Goal: Task Accomplishment & Management: Use online tool/utility

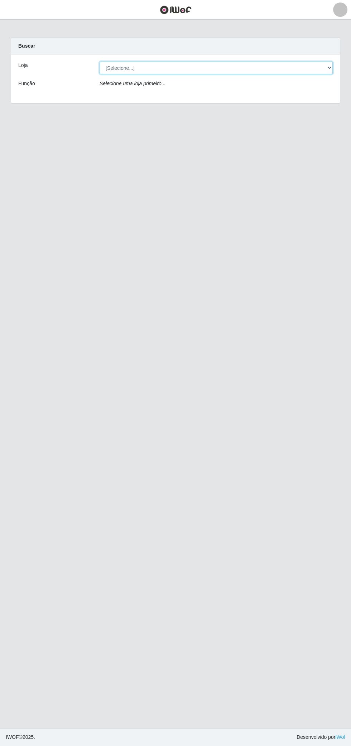
click at [305, 71] on select "[Selecione...] Bemais Supermercados - [GEOGRAPHIC_DATA]" at bounding box center [216, 68] width 233 height 13
select select "249"
click at [100, 62] on select "[Selecione...] Bemais Supermercados - [GEOGRAPHIC_DATA]" at bounding box center [216, 68] width 233 height 13
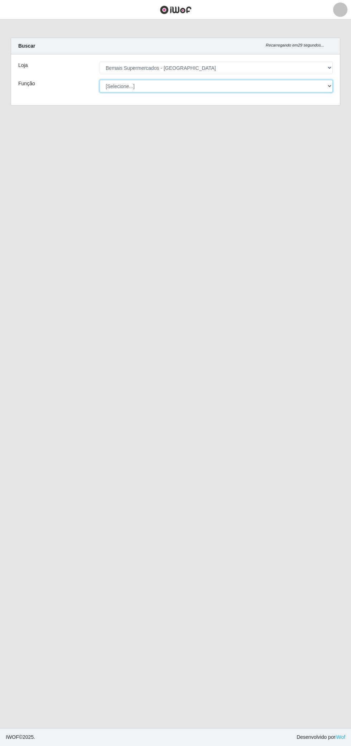
click at [316, 91] on select "[Selecione...] ASG ASG + ASG ++ Auxiliar de Depósito Auxiliar de Depósito + Aux…" at bounding box center [216, 86] width 233 height 13
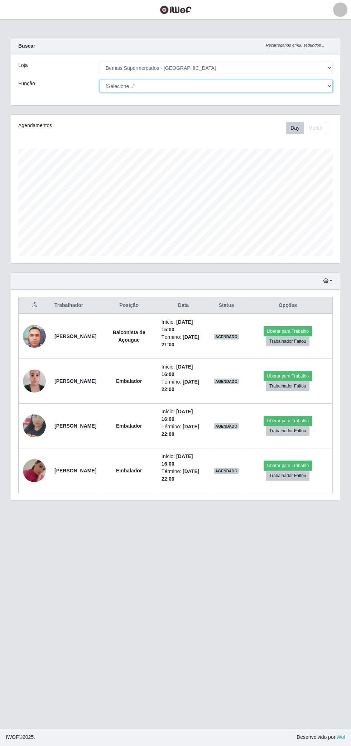
scroll to position [148, 329]
select select "124"
click at [100, 80] on select "[Selecione...] ASG ASG + ASG ++ Auxiliar de Depósito Auxiliar de Depósito + Aux…" at bounding box center [216, 86] width 233 height 13
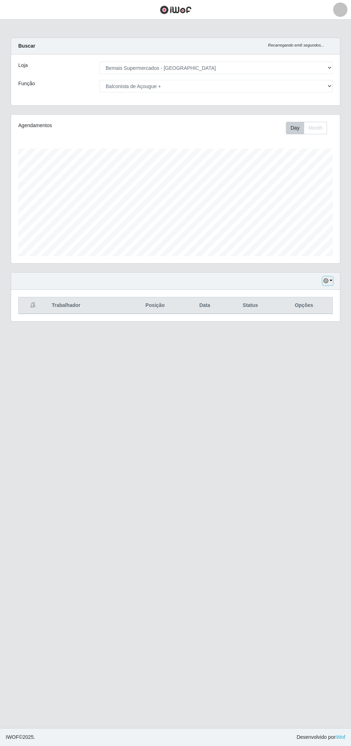
click at [328, 280] on icon "button" at bounding box center [325, 280] width 5 height 5
click at [314, 325] on button "3 dias" at bounding box center [303, 323] width 57 height 15
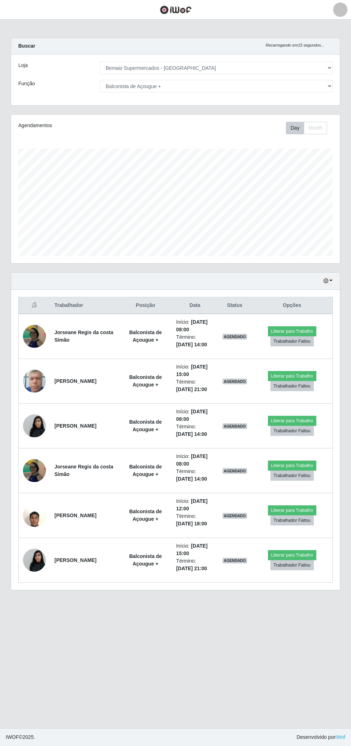
click at [33, 383] on img at bounding box center [34, 381] width 23 height 30
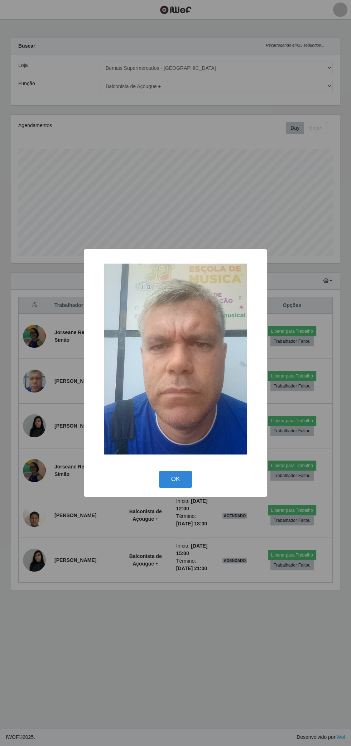
click at [176, 487] on button "OK" at bounding box center [175, 479] width 33 height 17
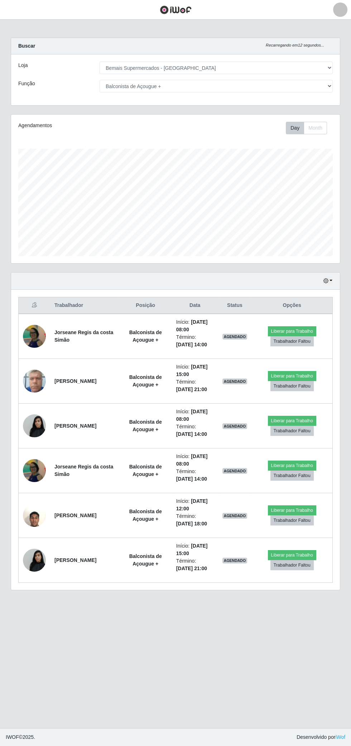
click at [41, 376] on img at bounding box center [34, 381] width 23 height 30
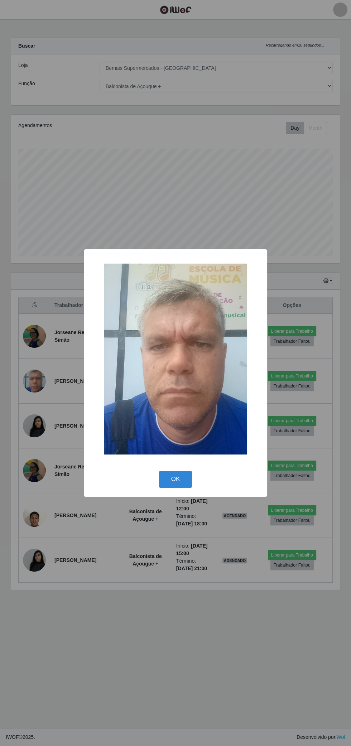
click at [173, 485] on button "OK" at bounding box center [175, 479] width 33 height 17
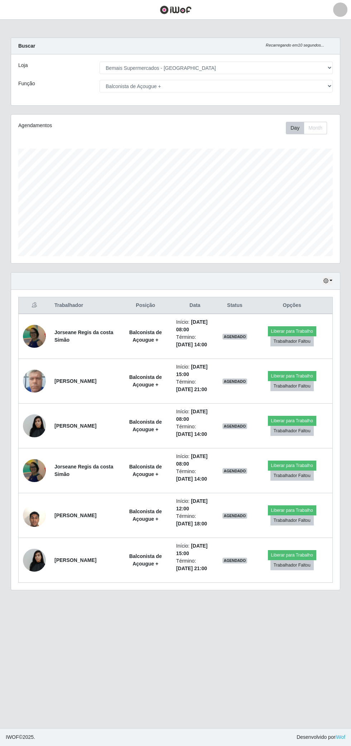
click at [34, 385] on img at bounding box center [34, 381] width 23 height 30
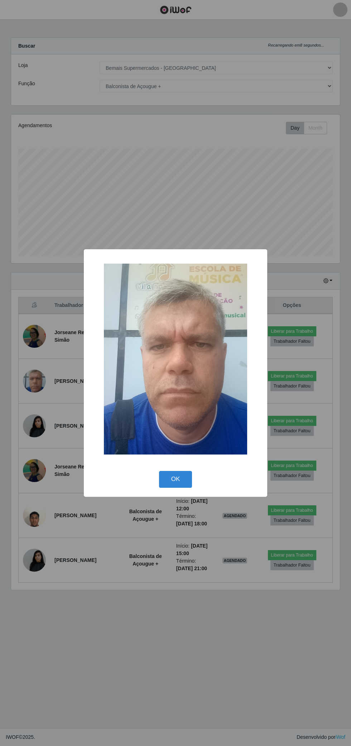
click at [176, 482] on button "OK" at bounding box center [175, 479] width 33 height 17
